Goal: Task Accomplishment & Management: Use online tool/utility

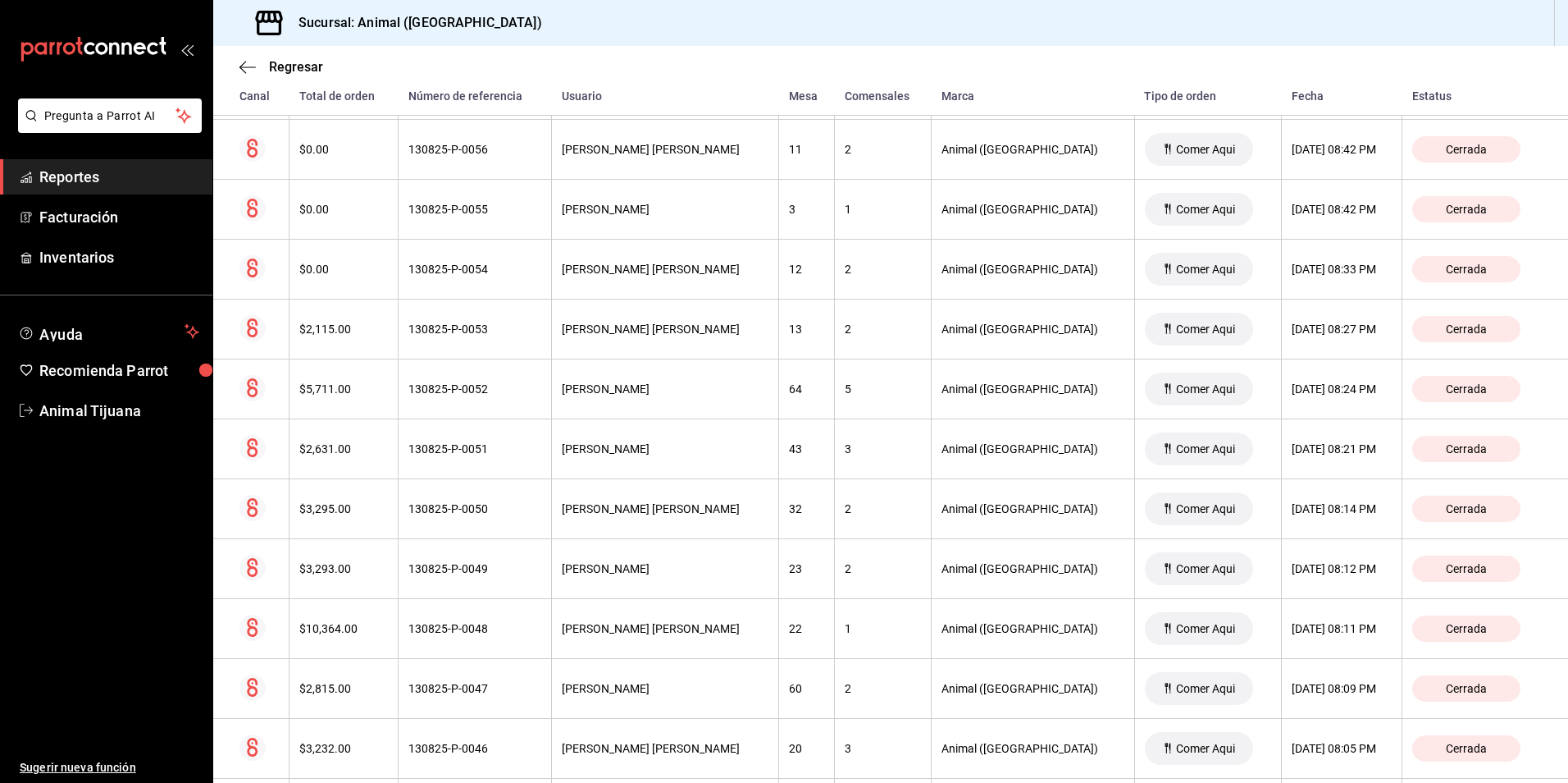
scroll to position [1589, 0]
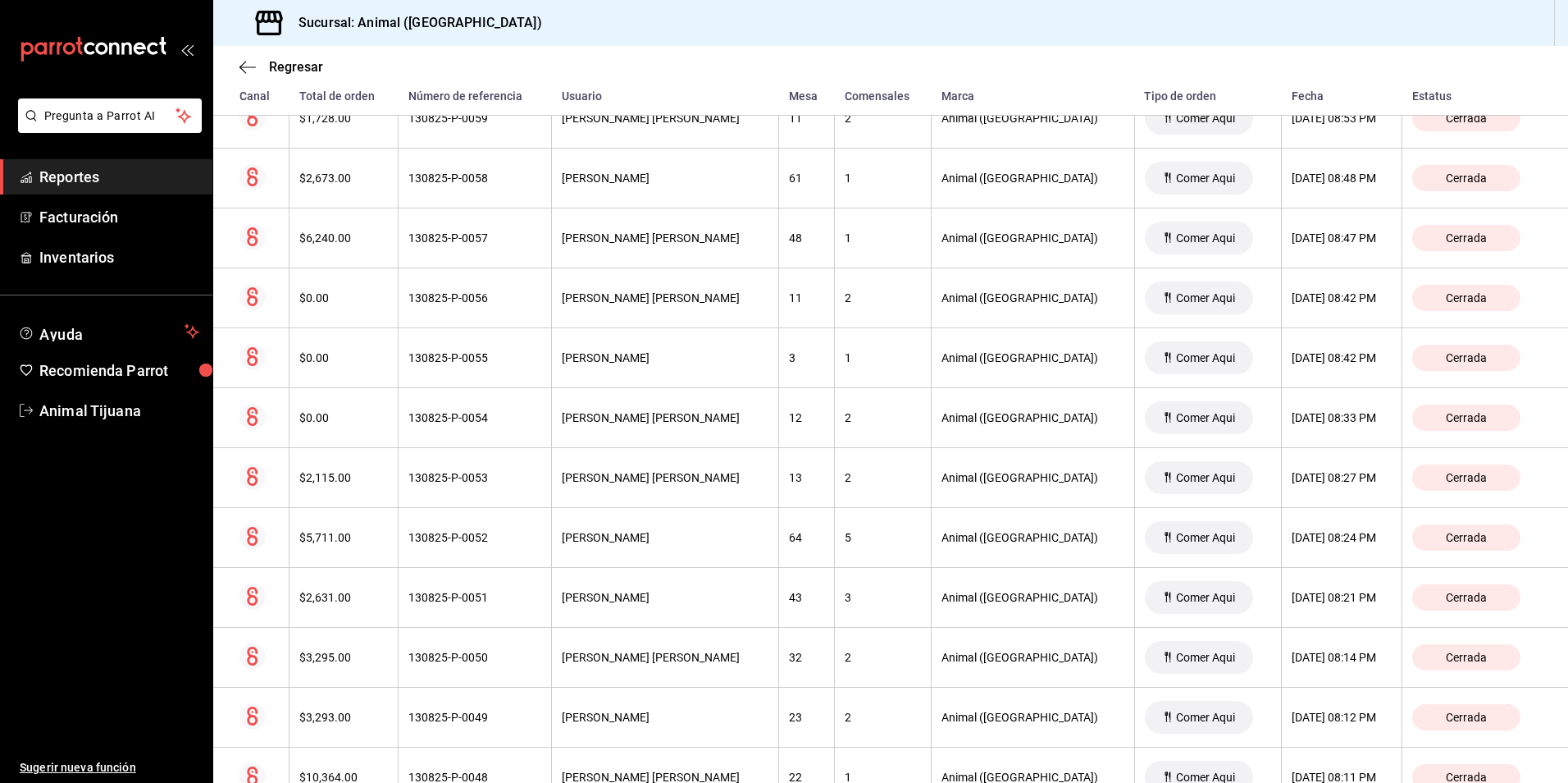
click at [76, 176] on span "Reportes" at bounding box center [119, 176] width 160 height 22
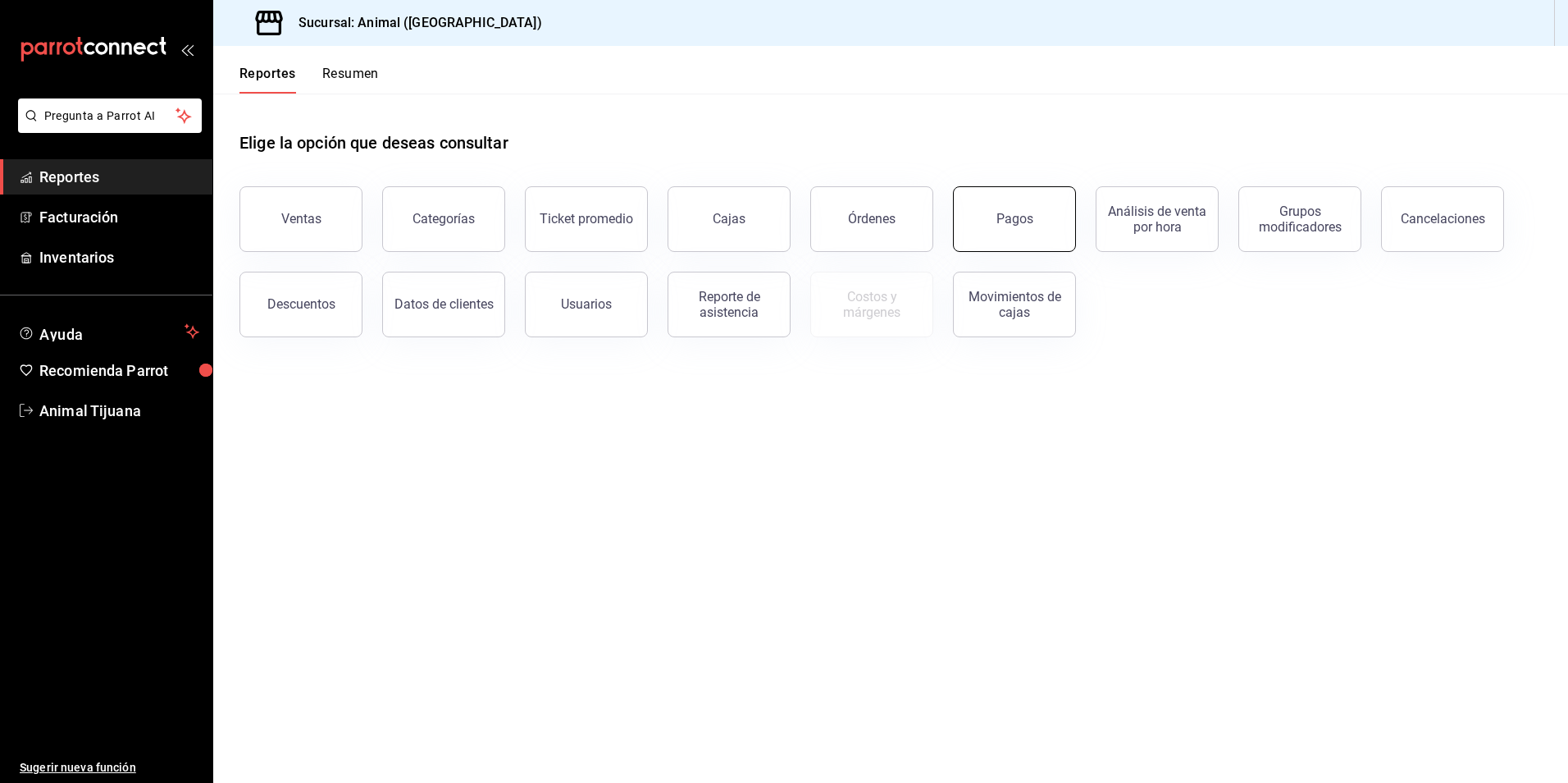
click at [994, 223] on button "Pagos" at bounding box center [1014, 219] width 123 height 66
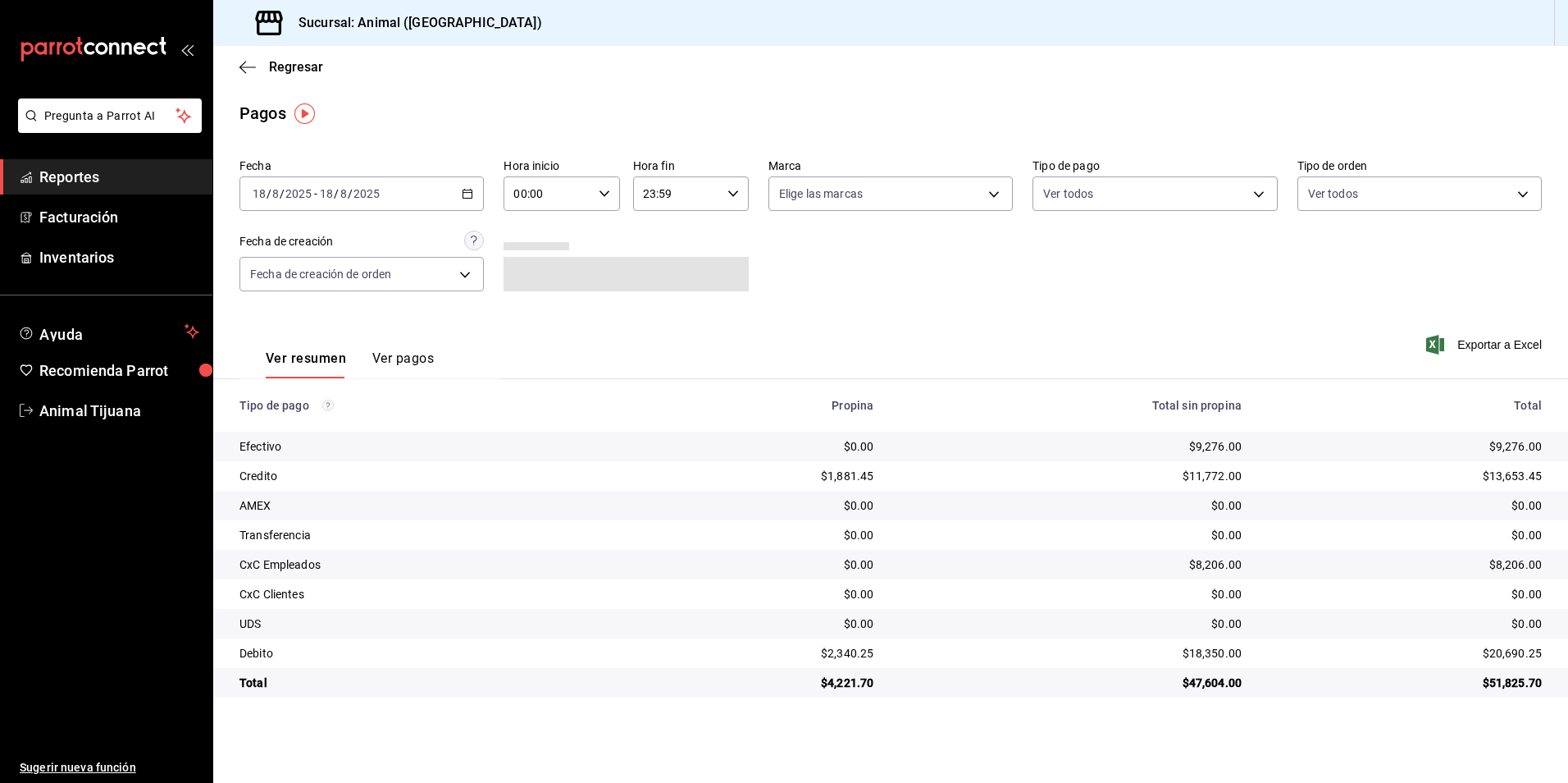
click at [565, 202] on input "00:00" at bounding box center [547, 194] width 88 height 33
click at [536, 299] on button "04" at bounding box center [532, 311] width 52 height 33
type input "04:00"
click at [993, 302] on div at bounding box center [784, 391] width 1568 height 783
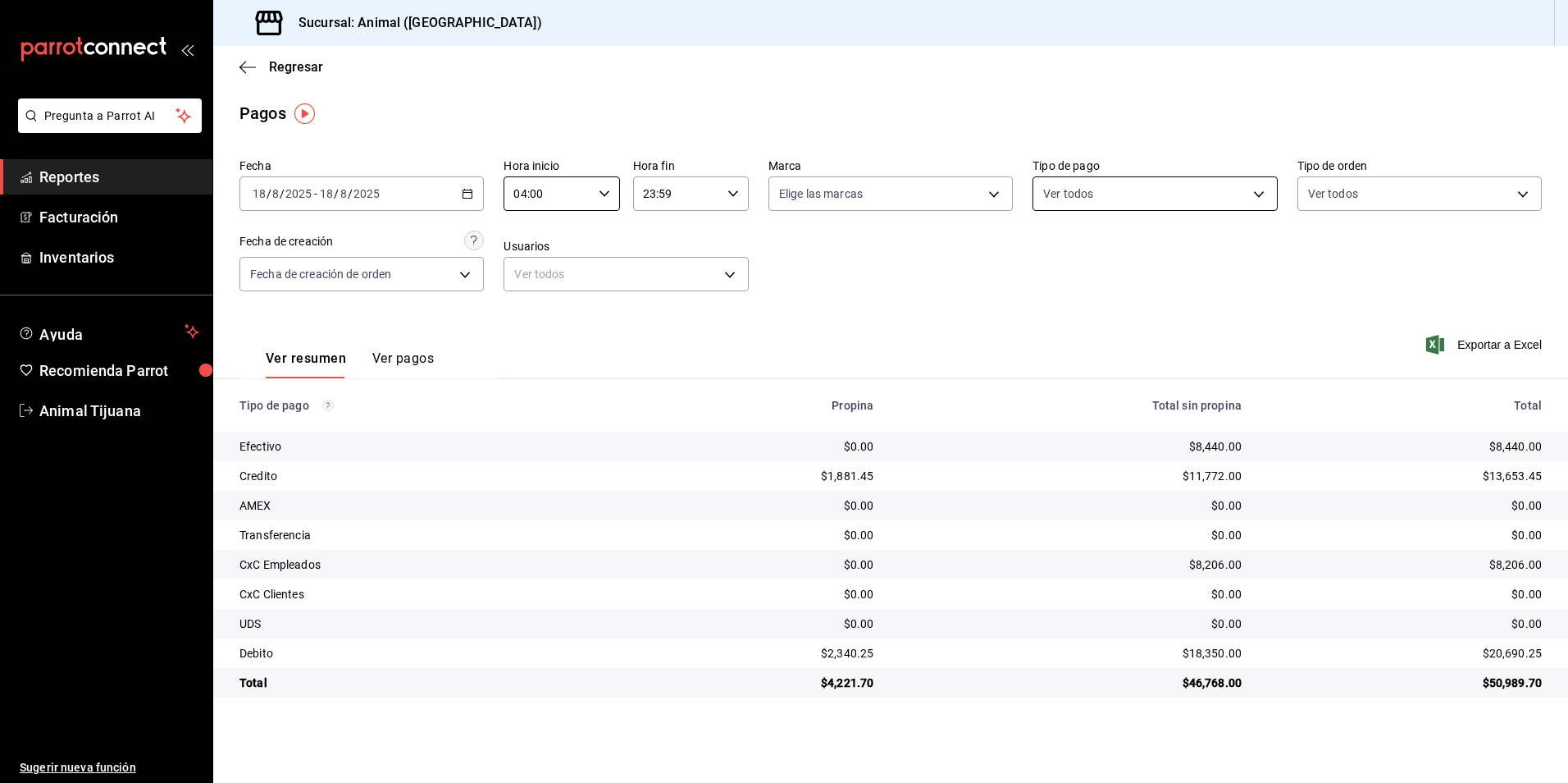
click at [1073, 180] on body "Pregunta a Parrot AI Reportes Facturación Inventarios Ayuda Recomienda Parrot A…" at bounding box center [784, 391] width 1568 height 783
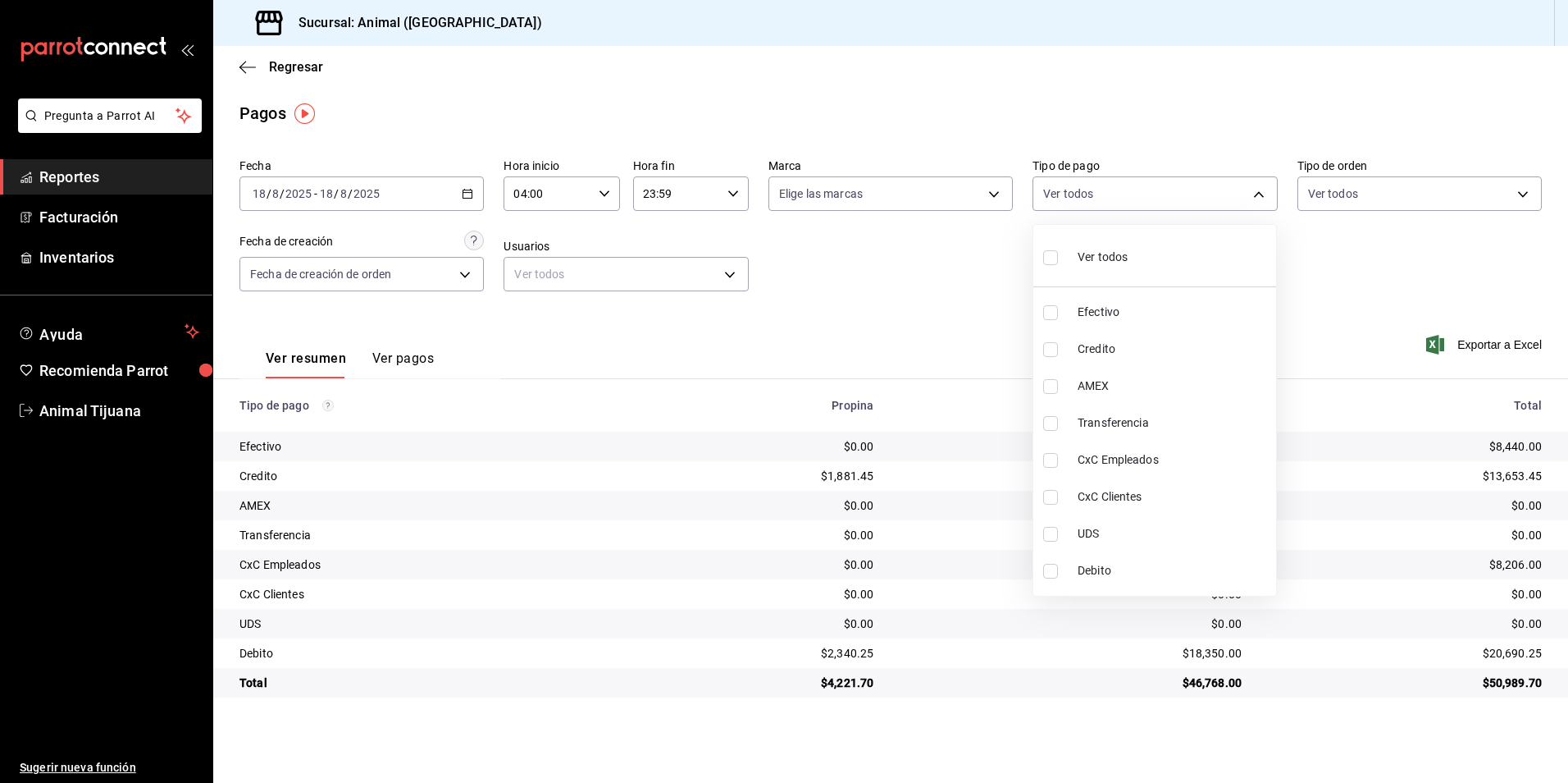
click at [1123, 364] on li "Credito" at bounding box center [1154, 349] width 243 height 37
type input "235ce608-f464-428a-9a71-314f665367d1"
checkbox input "true"
click at [1123, 566] on span "Debito" at bounding box center [1173, 570] width 192 height 17
type input "235ce608-f464-428a-9a71-314f665367d1,c7b29183-a811-4137-9cfa-21a61cd2bc4a"
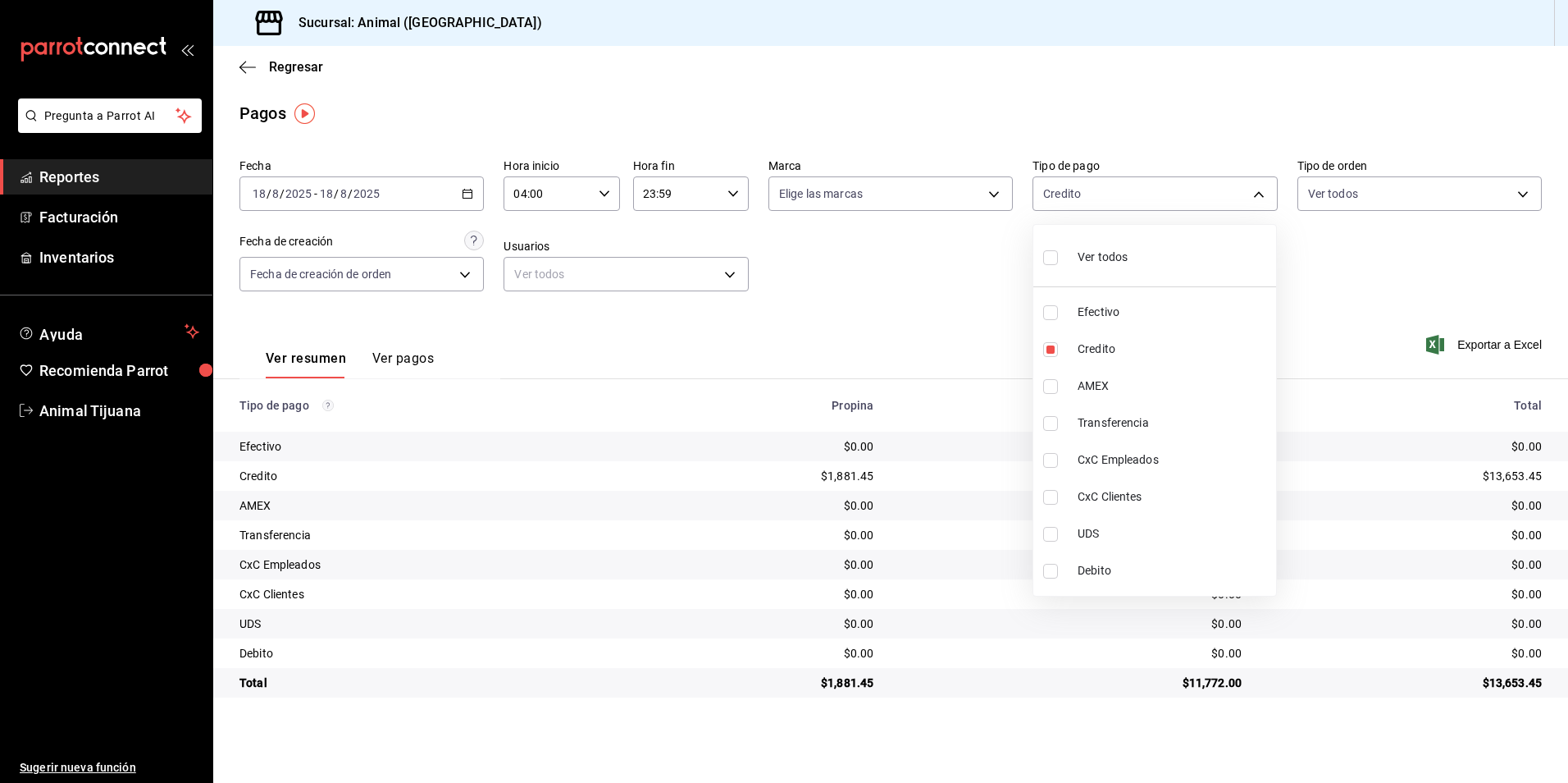
checkbox input "true"
